Goal: Task Accomplishment & Management: Use online tool/utility

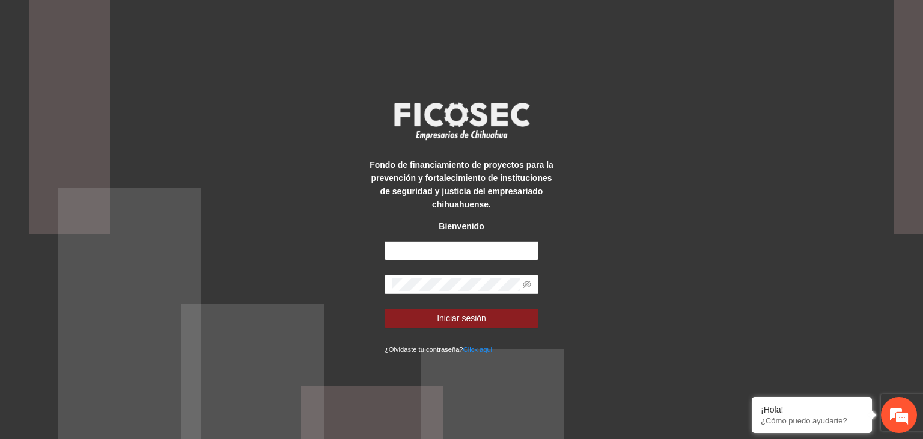
click at [454, 255] on input "text" at bounding box center [462, 250] width 154 height 19
type input "**********"
click at [527, 285] on icon "eye-invisible" at bounding box center [527, 284] width 8 height 8
click at [385, 308] on button "Iniciar sesión" at bounding box center [462, 317] width 154 height 19
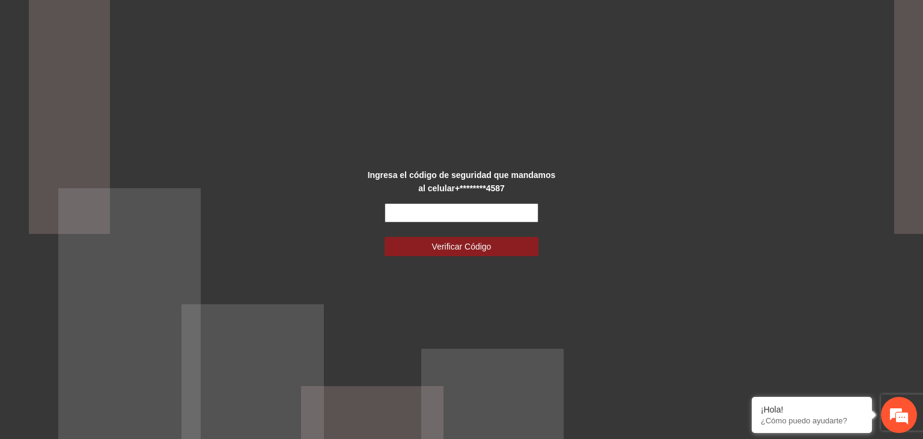
click at [508, 207] on input "text" at bounding box center [462, 212] width 154 height 19
type input "******"
click at [385, 237] on button "Verificar Código" at bounding box center [462, 246] width 154 height 19
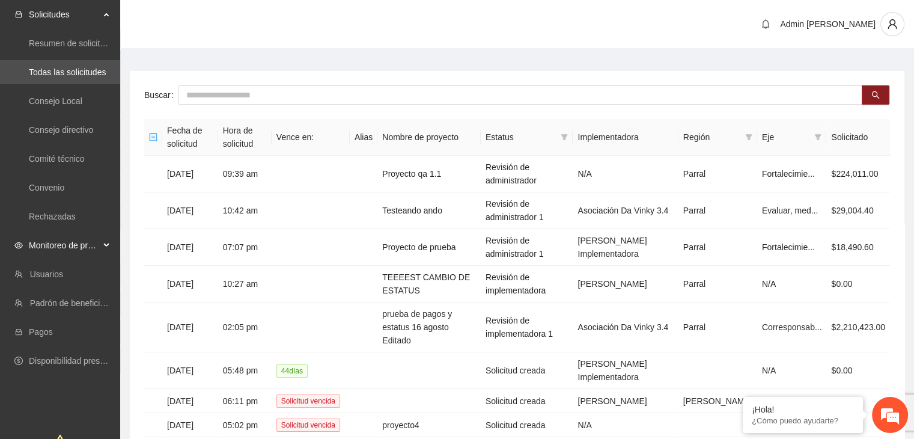
click at [56, 246] on span "Monitoreo de proyectos" at bounding box center [64, 245] width 71 height 24
click at [56, 337] on link "Activos" at bounding box center [42, 332] width 27 height 10
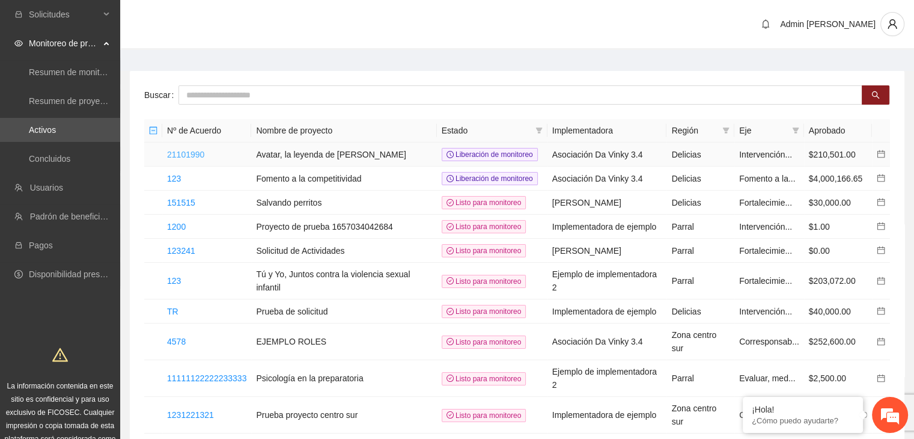
drag, startPoint x: 183, startPoint y: 149, endPoint x: 176, endPoint y: 151, distance: 7.6
click at [176, 151] on link "21101990" at bounding box center [185, 155] width 37 height 10
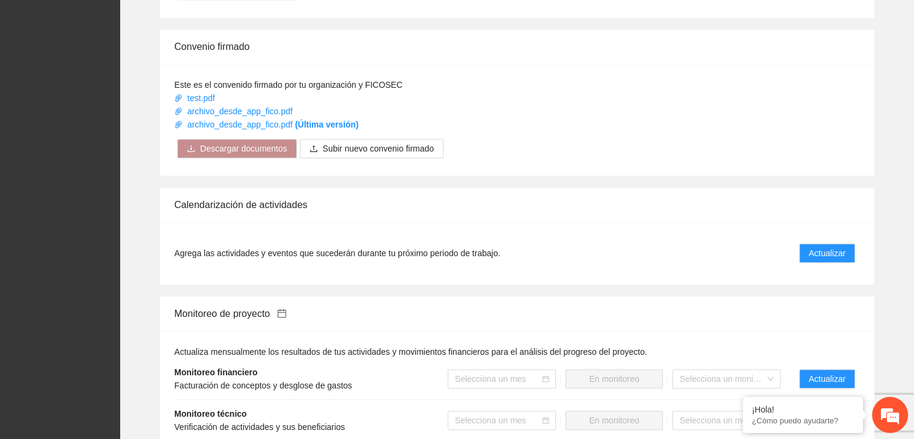
scroll to position [625, 0]
click at [827, 253] on span "Actualizar" at bounding box center [827, 254] width 37 height 13
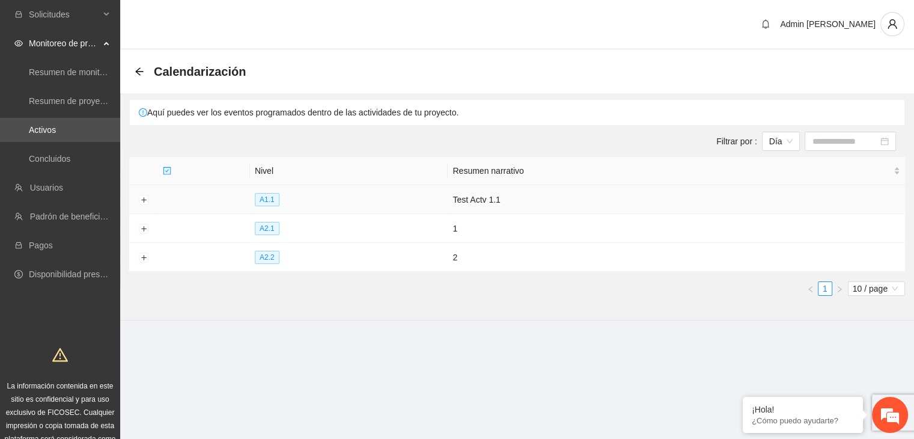
drag, startPoint x: 527, startPoint y: 211, endPoint x: 139, endPoint y: 69, distance: 412.2
click at [139, 69] on icon "arrow-left" at bounding box center [140, 72] width 10 height 10
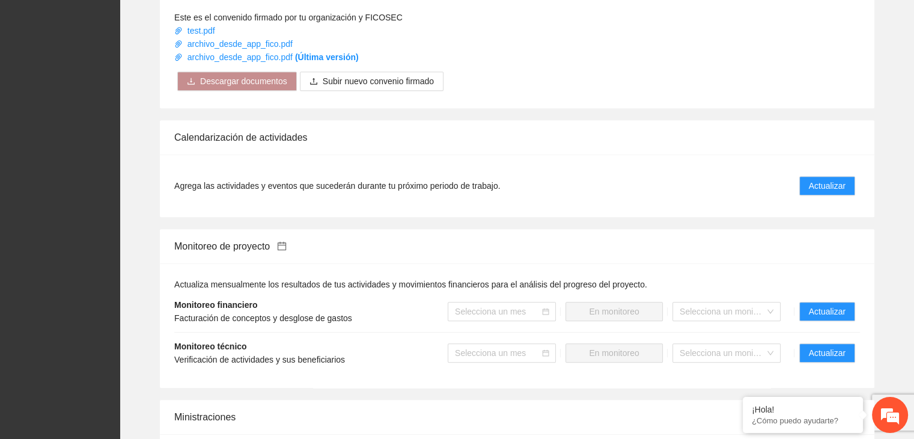
scroll to position [694, 0]
click at [832, 343] on button "Actualizar" at bounding box center [827, 352] width 56 height 19
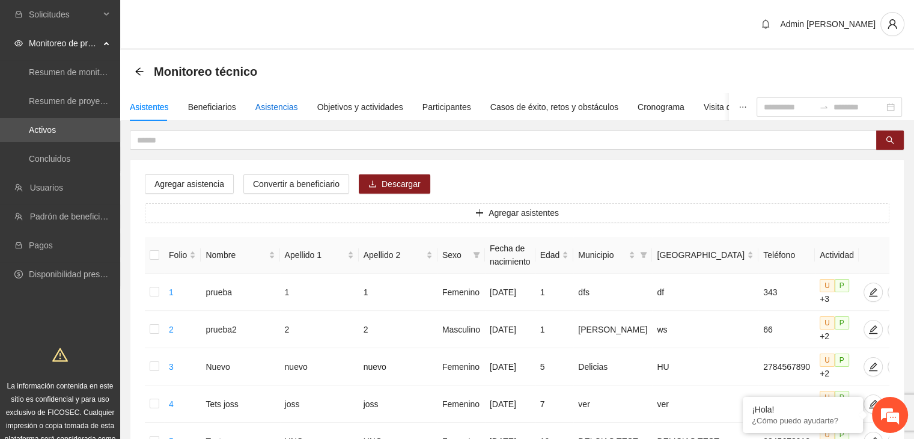
click at [284, 106] on div "Asistencias" at bounding box center [276, 106] width 43 height 13
